Goal: Information Seeking & Learning: Learn about a topic

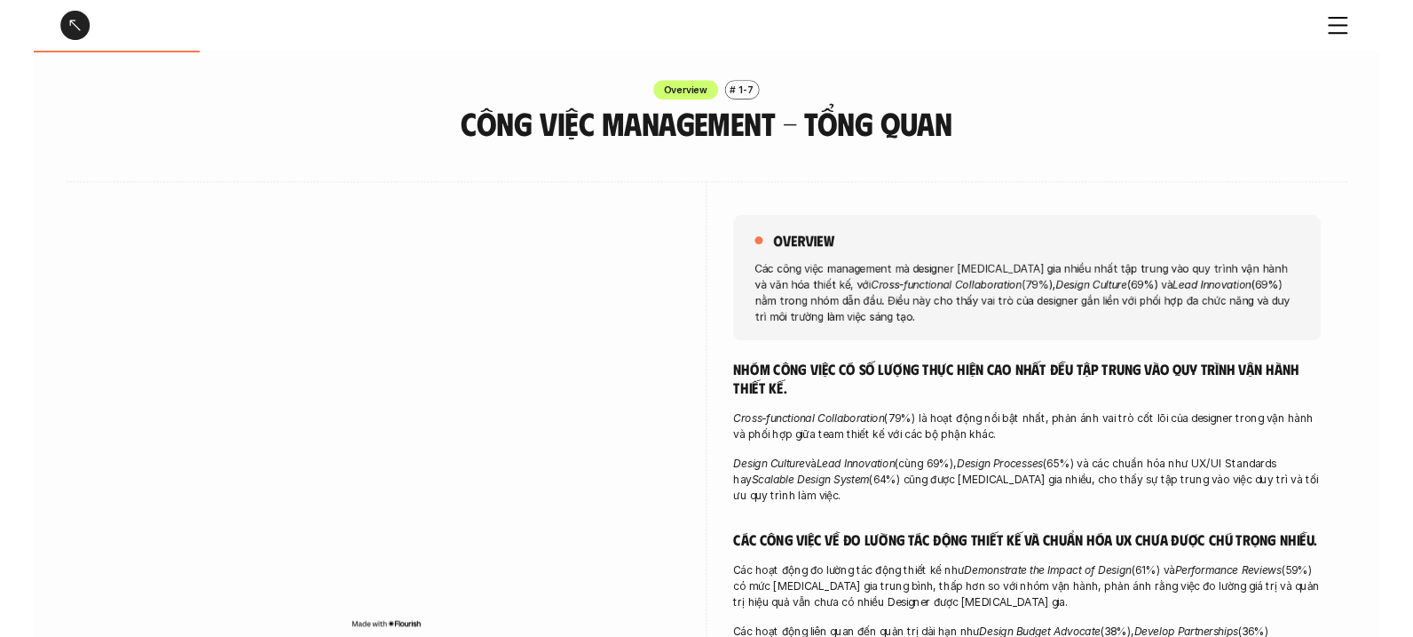
scroll to position [236, 0]
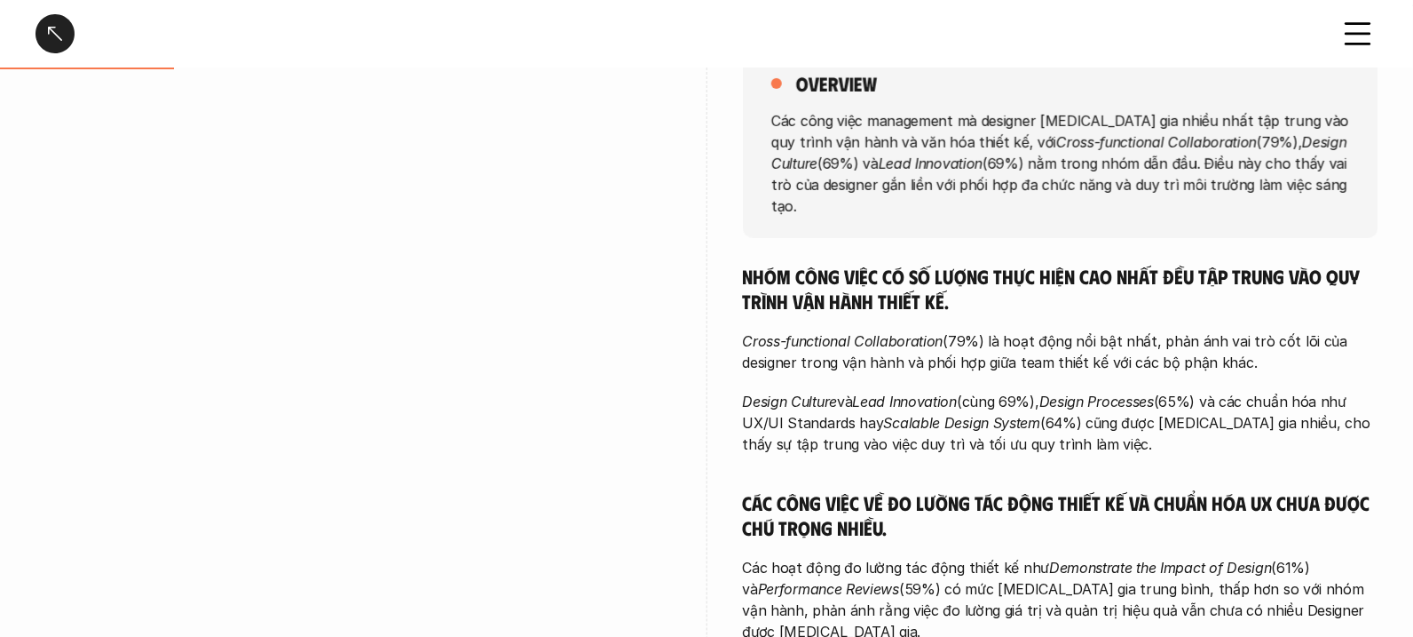
click at [22, 169] on div "overview Các công việc management mà designer tham gia nhiều nhất tập trung vào…" at bounding box center [706, 391] width 1413 height 772
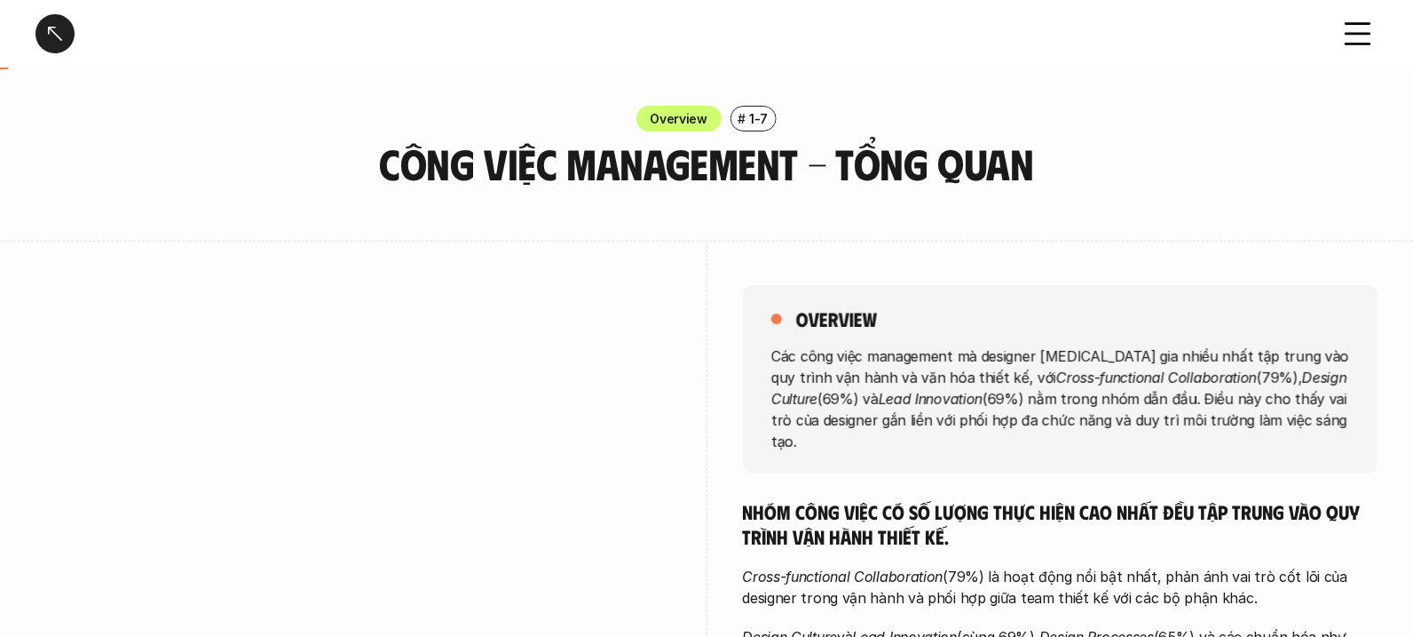
scroll to position [0, 0]
click at [770, 117] on div "# 1-7" at bounding box center [754, 120] width 46 height 26
click at [1024, 154] on h3 "Công việc Management - Tổng quan" at bounding box center [706, 164] width 755 height 47
click at [1020, 168] on h3 "Công việc Management - Tổng quan" at bounding box center [706, 164] width 755 height 47
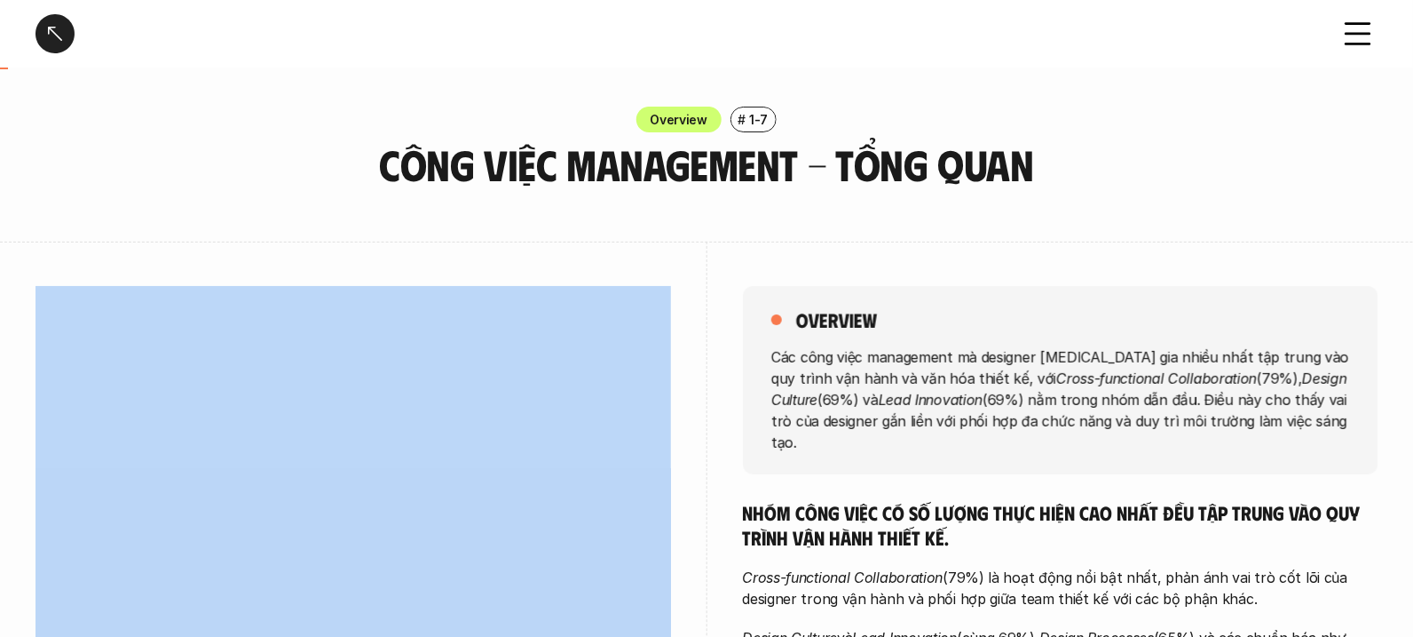
click at [1020, 168] on h3 "Công việc Management - Tổng quan" at bounding box center [706, 164] width 755 height 47
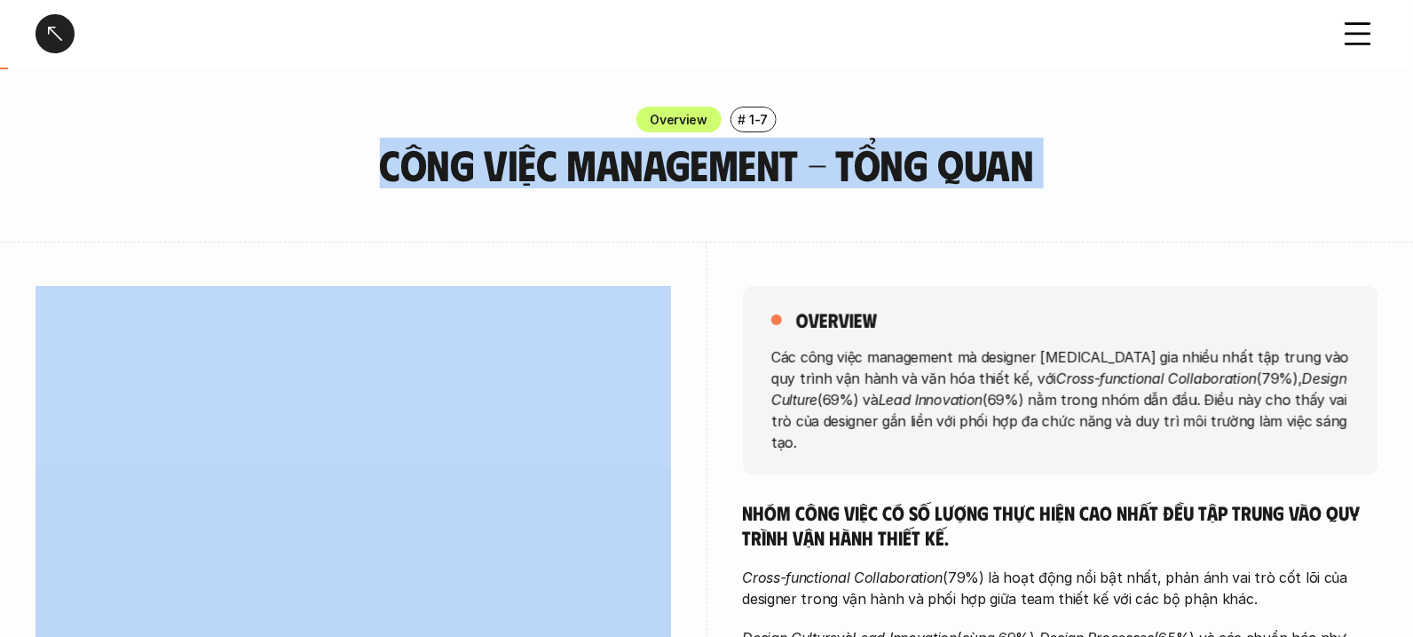
click at [1020, 168] on h3 "Công việc Management - Tổng quan" at bounding box center [706, 164] width 755 height 47
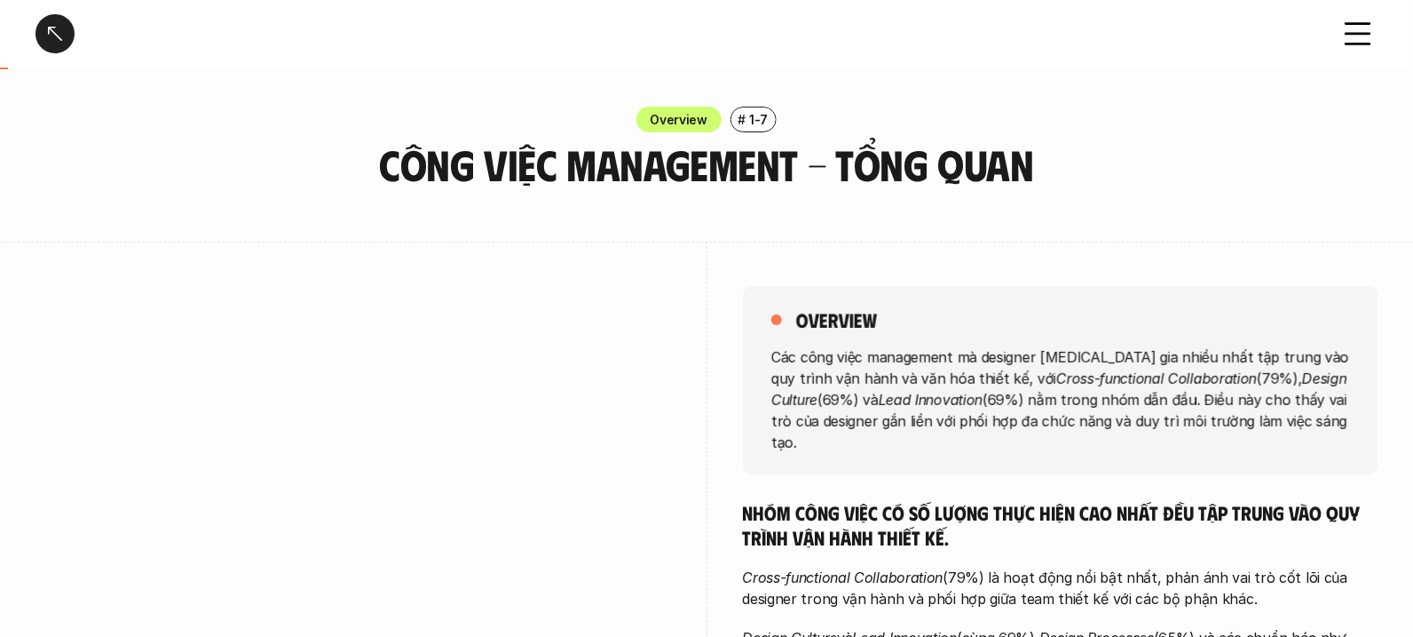
drag, startPoint x: 1020, startPoint y: 167, endPoint x: 978, endPoint y: 259, distance: 101.3
click at [978, 259] on div "overview Các công việc management mà designer tham gia nhiều nhất tập trung vào…" at bounding box center [1061, 627] width 636 height 772
click at [1030, 418] on p "Các công việc management mà designer tham gia nhiều nhất tập trung vào quy trìn…" at bounding box center [1060, 398] width 579 height 107
click at [1009, 400] on p "Các công việc management mà designer tham gia nhiều nhất tập trung vào quy trìn…" at bounding box center [1060, 398] width 579 height 107
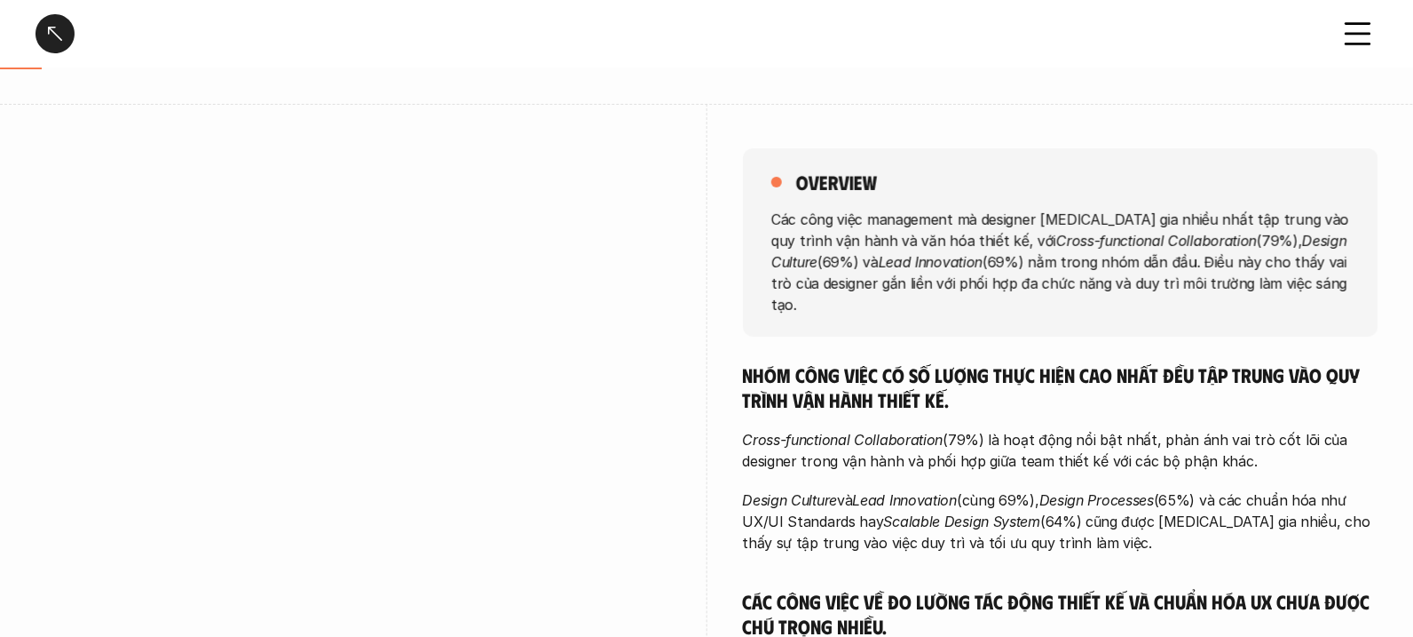
scroll to position [138, 0]
click at [1009, 400] on div "Nhóm công việc có số lượng thực hiện cao nhất đều tập trung vào quy trình vận h…" at bounding box center [1061, 591] width 636 height 460
drag, startPoint x: 1009, startPoint y: 400, endPoint x: 1074, endPoint y: 474, distance: 98.1
click at [1074, 490] on em "Design Processes" at bounding box center [1097, 499] width 115 height 18
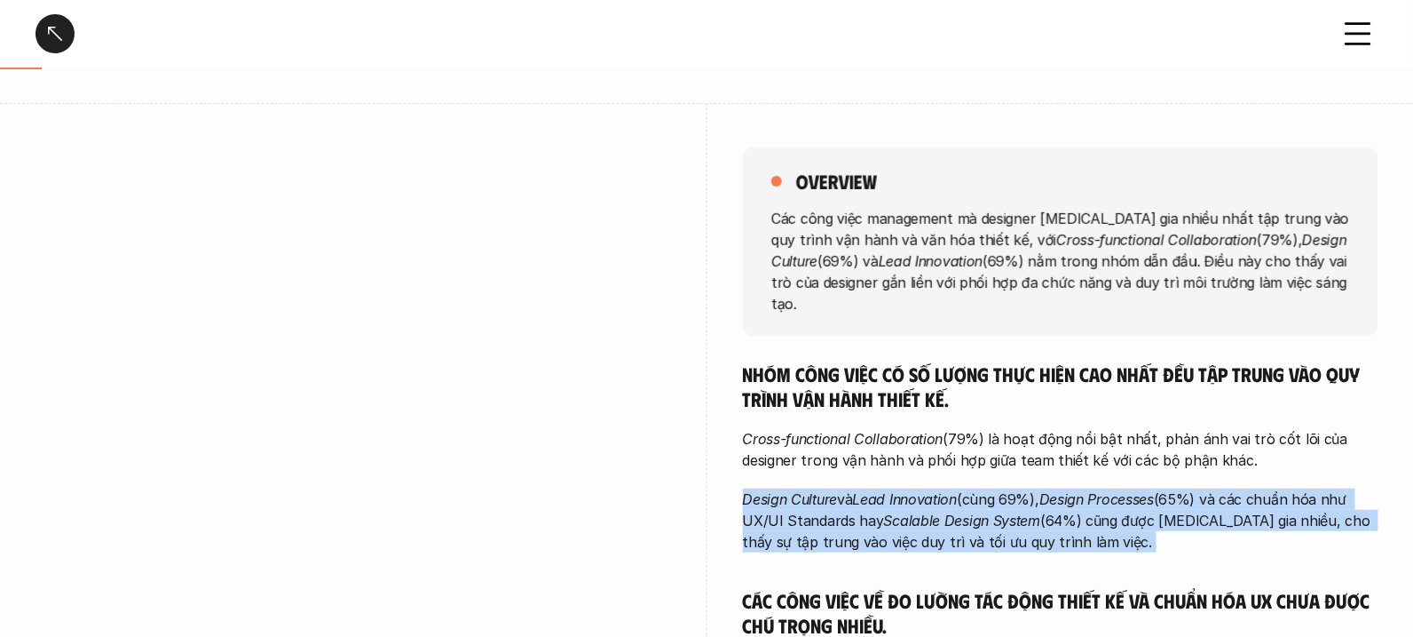
click at [1074, 490] on em "Design Processes" at bounding box center [1097, 499] width 115 height 18
drag, startPoint x: 1074, startPoint y: 474, endPoint x: 1127, endPoint y: 508, distance: 63.0
click at [1127, 508] on p "Design Culture và Lead Innovation (cùng 69%), Design Processes (65%) và các chu…" at bounding box center [1061, 520] width 636 height 64
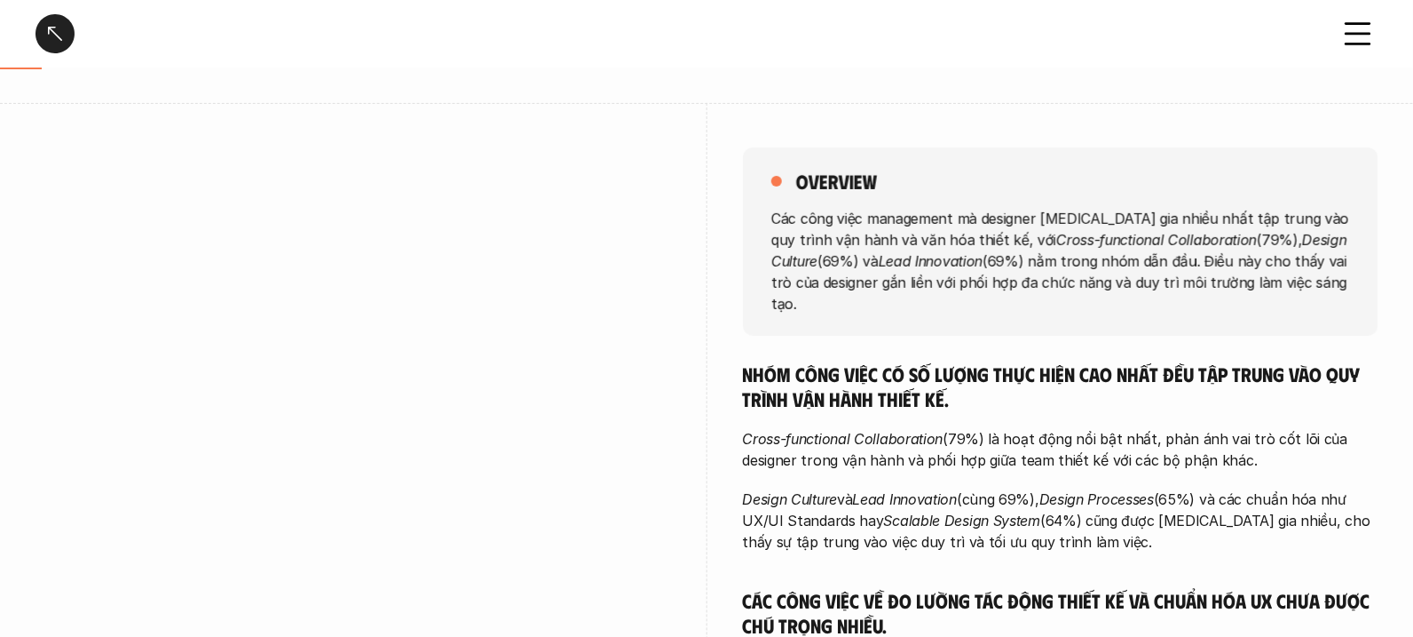
click at [1030, 302] on div "overview Các công việc management mà designer tham gia nhiều nhất tập trung vào…" at bounding box center [1061, 241] width 636 height 188
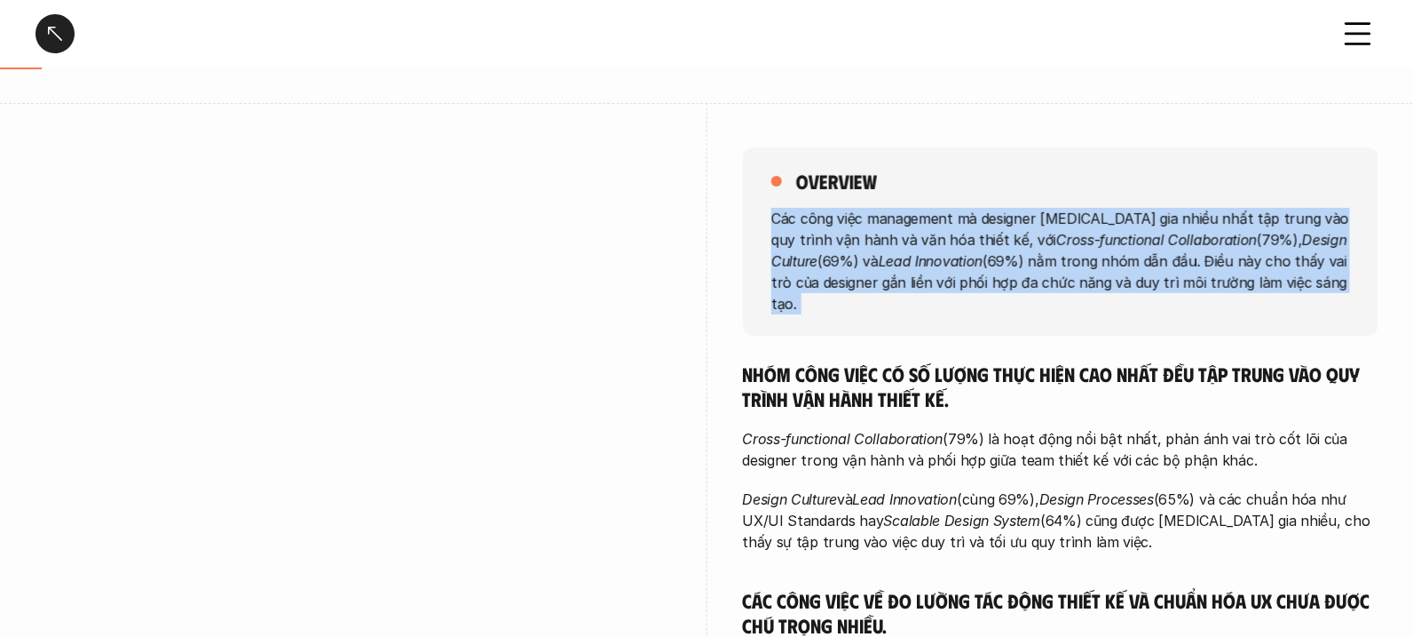
drag, startPoint x: 1030, startPoint y: 302, endPoint x: 895, endPoint y: 253, distance: 143.5
click at [895, 253] on p "Các công việc management mà designer tham gia nhiều nhất tập trung vào quy trìn…" at bounding box center [1060, 260] width 579 height 107
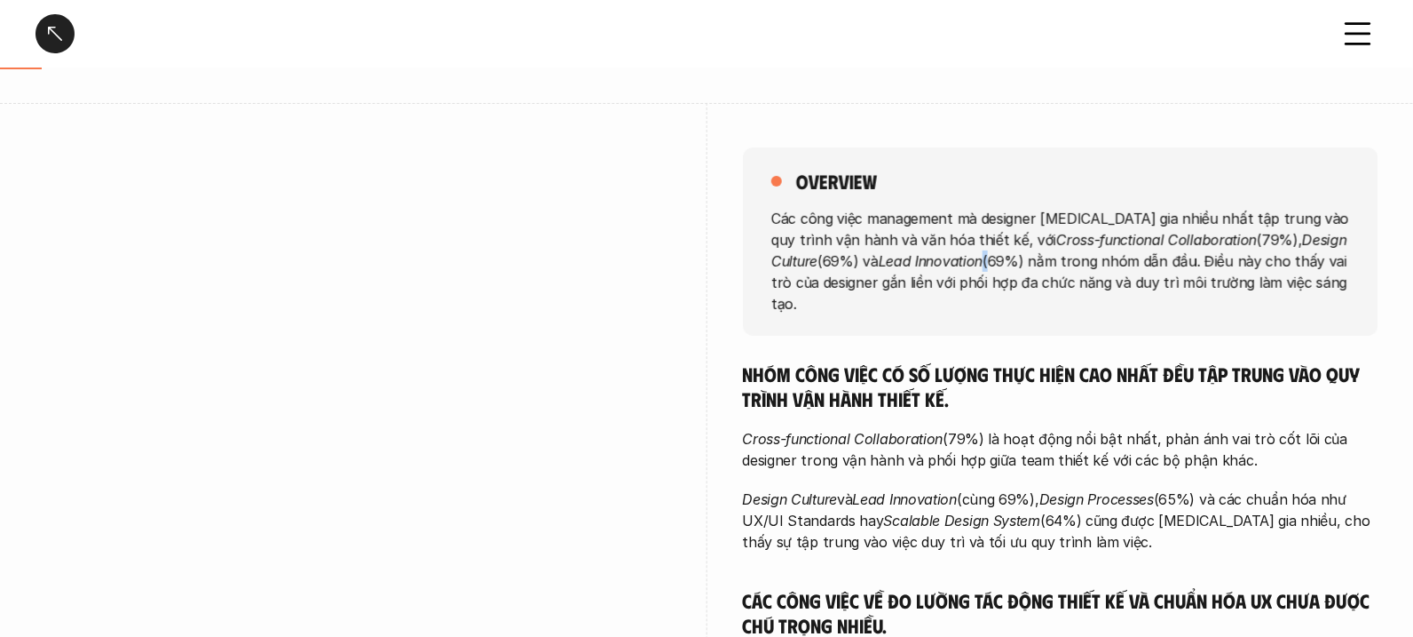
click at [895, 253] on p "Các công việc management mà designer tham gia nhiều nhất tập trung vào quy trìn…" at bounding box center [1060, 260] width 579 height 107
click at [1056, 239] on em "Cross-functional Collaboration" at bounding box center [1156, 239] width 201 height 18
click at [225, 47] on div "Công việc Management - Tổng quan" at bounding box center [677, 33] width 1282 height 39
